Goal: Task Accomplishment & Management: Complete application form

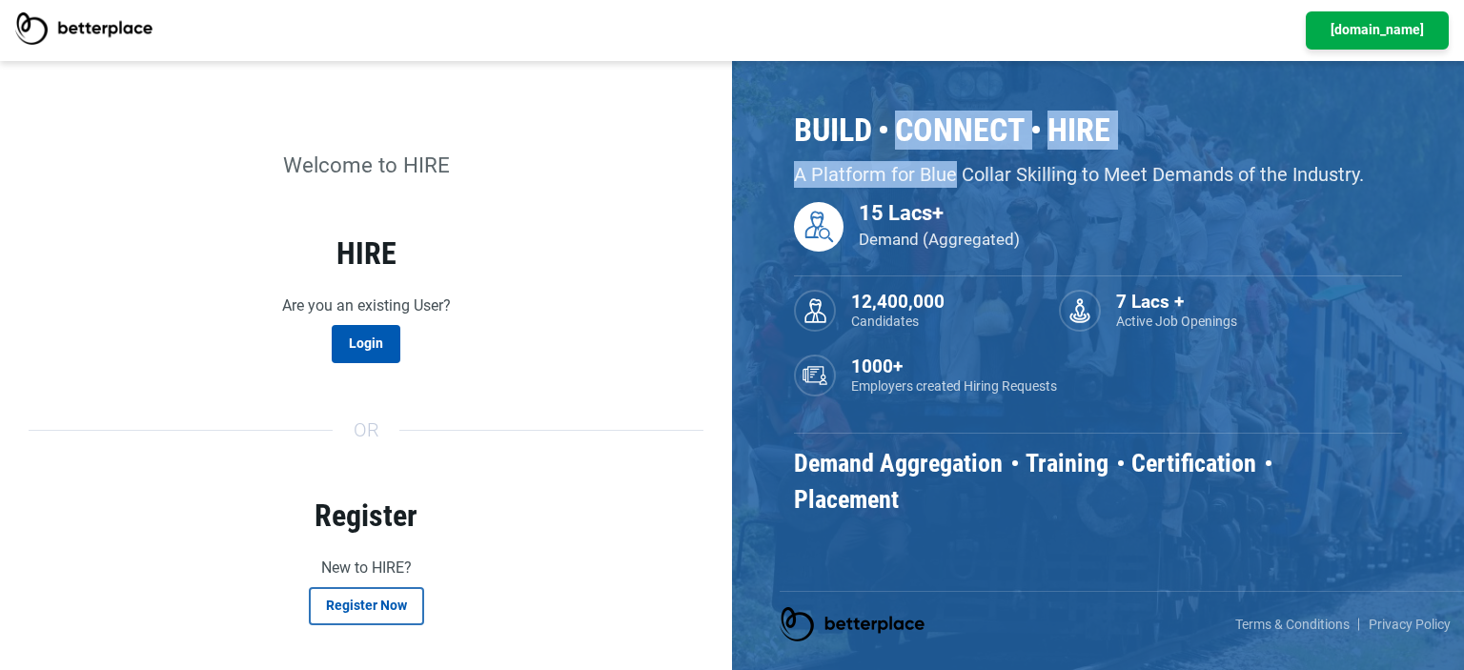
drag, startPoint x: 881, startPoint y: 117, endPoint x: 950, endPoint y: 179, distance: 93.1
click at [950, 179] on div "Build Connect Hire A Platform for Blue Collar Skilling to Meet Demands of the I…" at bounding box center [1098, 314] width 608 height 407
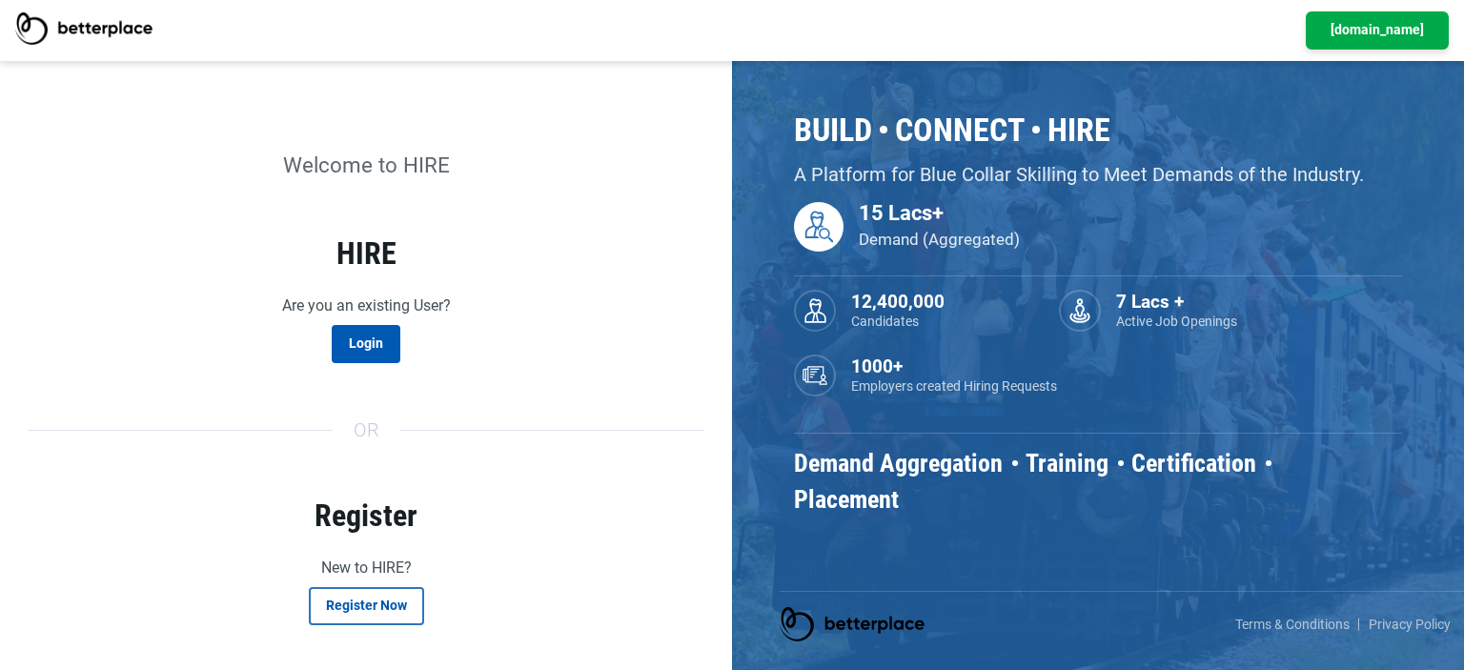
click at [1123, 166] on p "A Platform for Blue Collar Skilling to Meet Demands of the Industry." at bounding box center [1098, 174] width 608 height 27
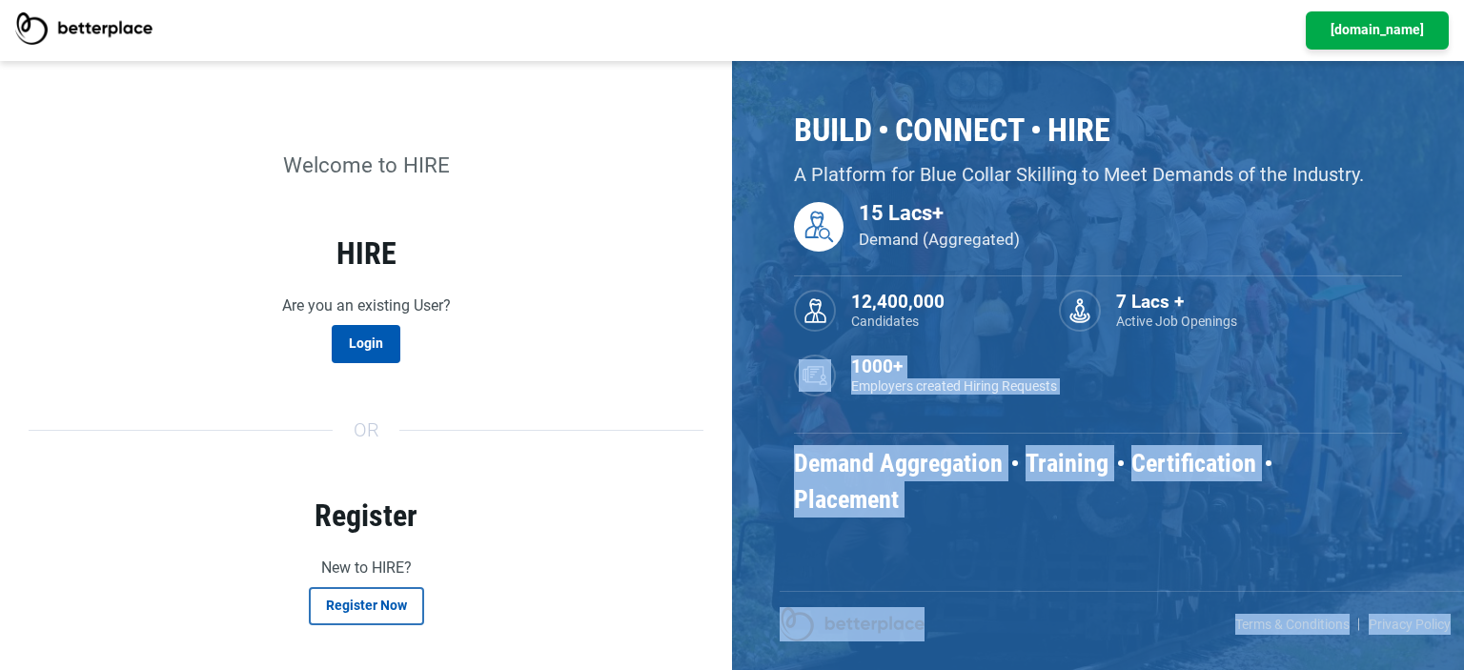
drag, startPoint x: 1446, startPoint y: 387, endPoint x: 1463, endPoint y: 487, distance: 101.5
click at [1463, 487] on div "[DOMAIN_NAME] Welcome to HIRE HIRE Are you an existing User? Login Or Register …" at bounding box center [732, 335] width 1464 height 670
click at [1181, 539] on div "Build Connect Hire A Platform for Blue Collar Skilling to Meet Demands of the I…" at bounding box center [1097, 335] width 703 height 670
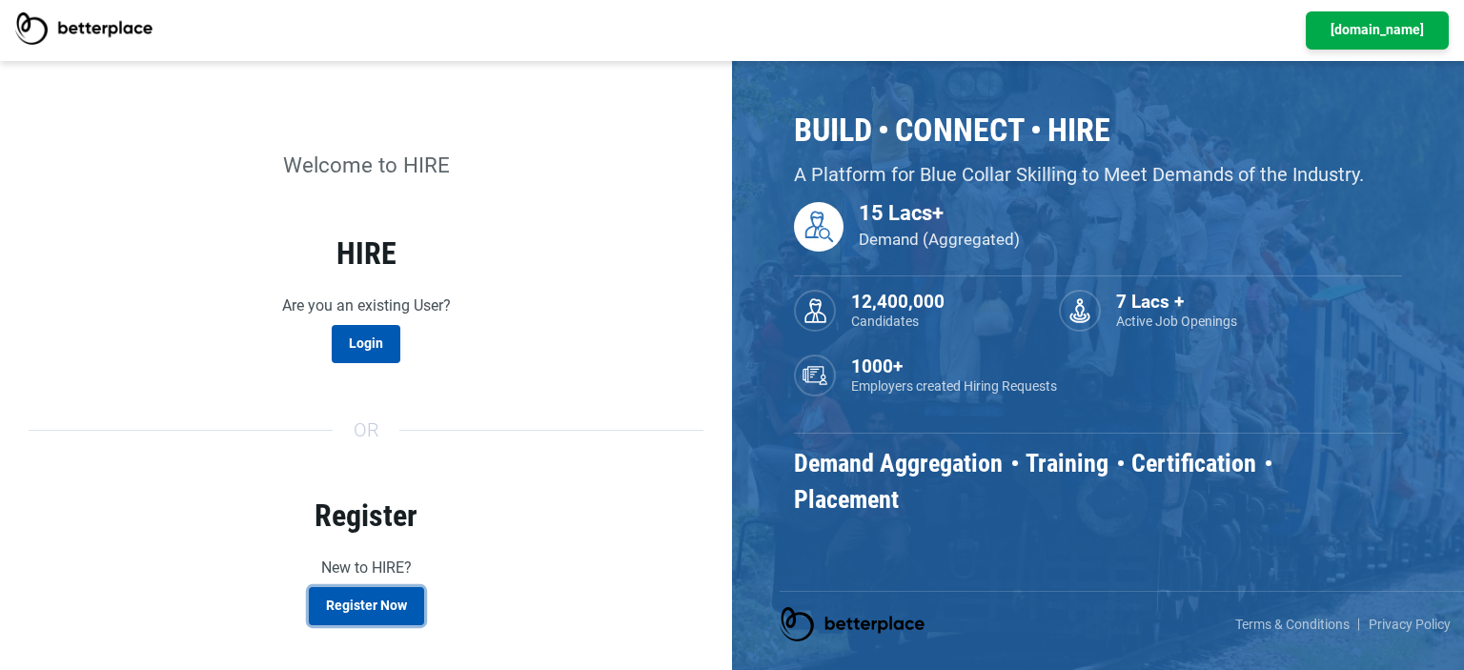
click at [378, 603] on button "Register Now" at bounding box center [366, 606] width 115 height 38
click at [363, 609] on button "Register Now" at bounding box center [366, 606] width 115 height 38
click at [385, 347] on link "Login" at bounding box center [366, 344] width 69 height 38
